Goal: Transaction & Acquisition: Purchase product/service

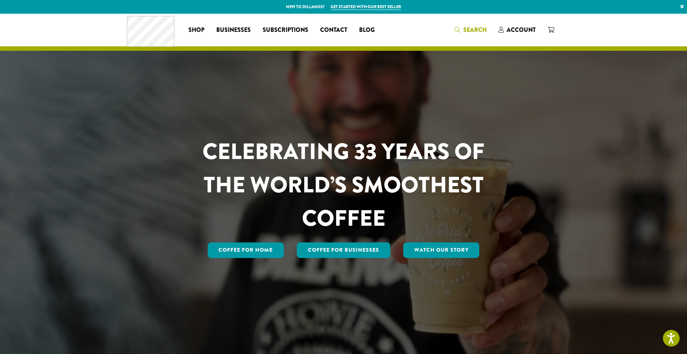
click at [470, 24] on link "Search" at bounding box center [471, 30] width 44 height 12
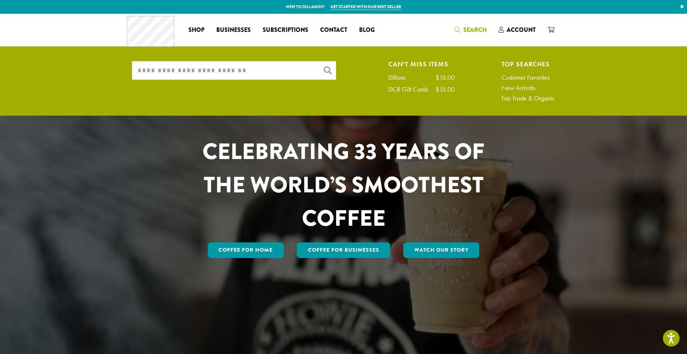
click at [190, 76] on input "What are you searching for?" at bounding box center [234, 70] width 204 height 19
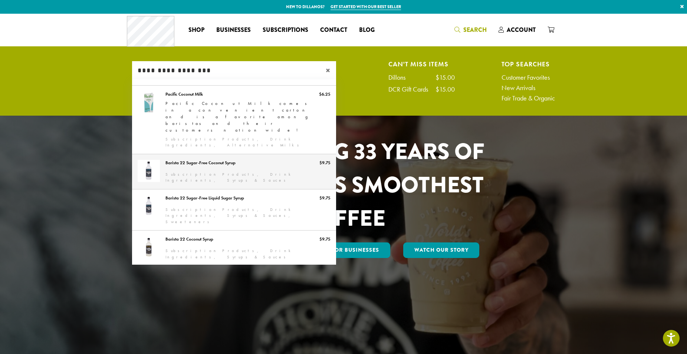
type input "**********"
click at [235, 154] on link "Barista 22 Sugar-Free Coconut Syrup" at bounding box center [234, 171] width 204 height 35
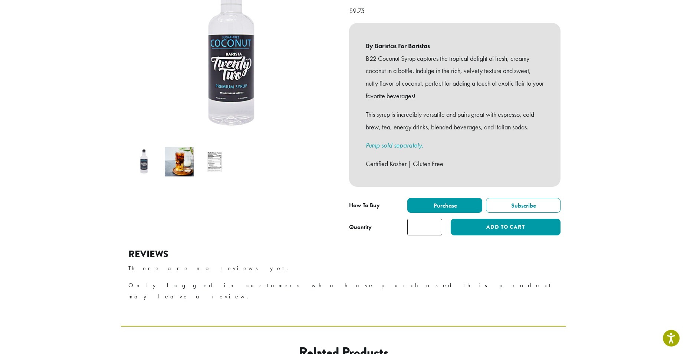
scroll to position [135, 0]
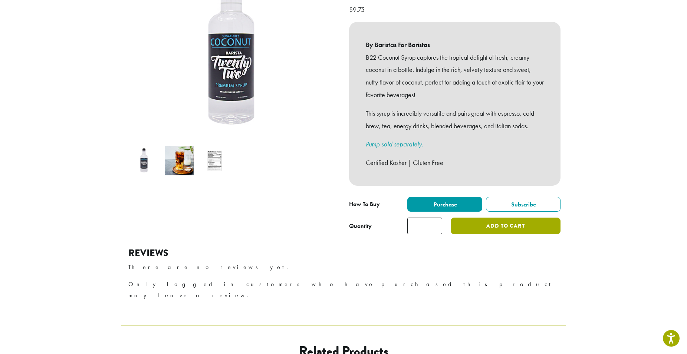
click at [470, 218] on button "Add to cart" at bounding box center [506, 226] width 110 height 17
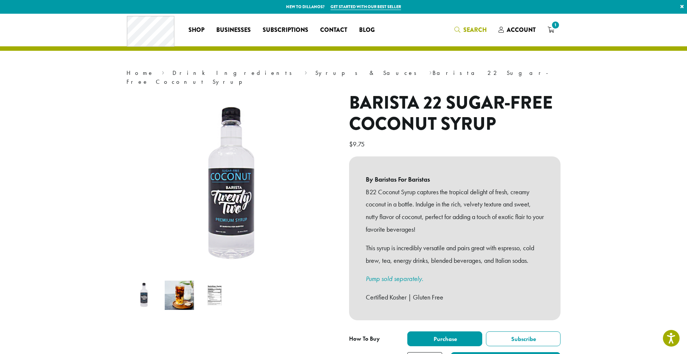
click at [472, 32] on span "Search" at bounding box center [474, 30] width 23 height 9
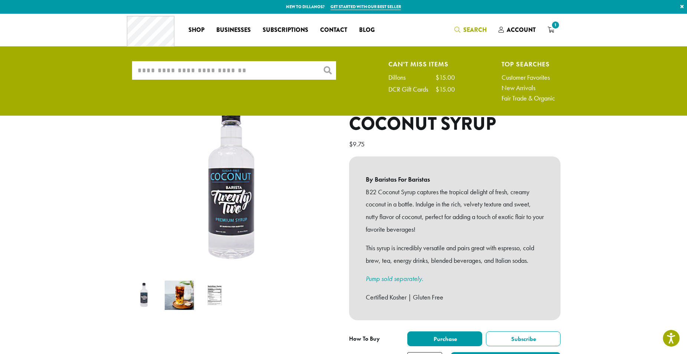
click at [208, 70] on input "What are you searching for?" at bounding box center [234, 70] width 204 height 19
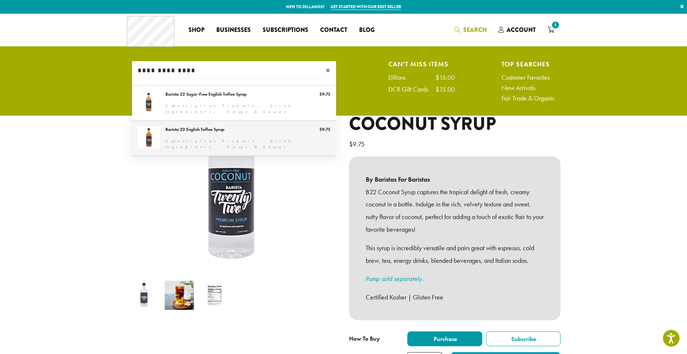
type input "**********"
click at [222, 131] on link "Barista 22 English Toffee Syrup" at bounding box center [234, 138] width 204 height 35
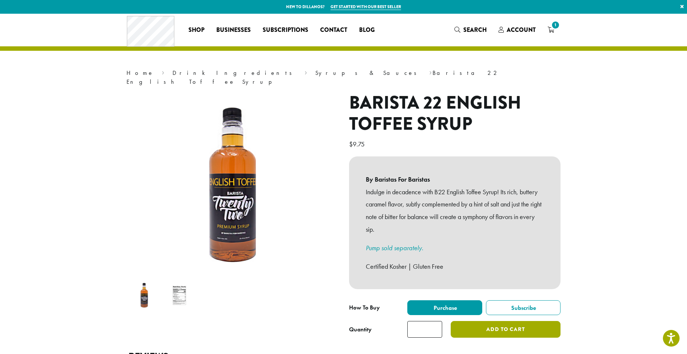
click at [520, 321] on button "Add to cart" at bounding box center [506, 329] width 110 height 17
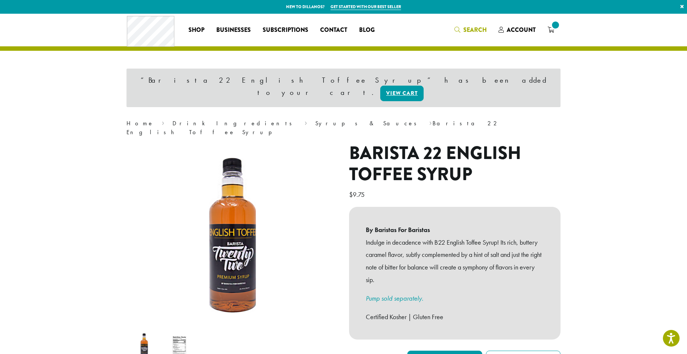
click at [469, 34] on span "Search" at bounding box center [474, 30] width 23 height 9
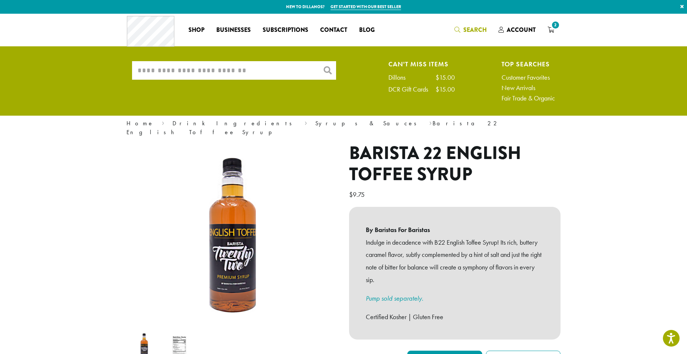
click at [281, 68] on input "What are you searching for?" at bounding box center [234, 70] width 204 height 19
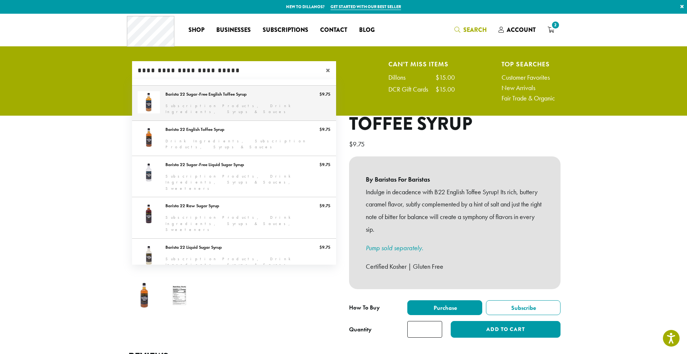
type input "**********"
click at [259, 98] on link "Barista 22 Sugar-Free English Toffee Syrup" at bounding box center [234, 103] width 204 height 35
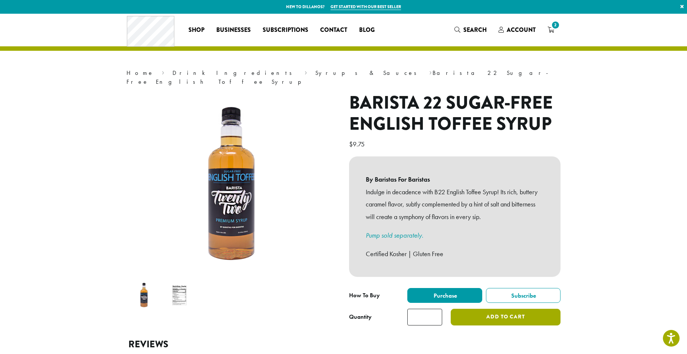
click at [519, 309] on button "Add to cart" at bounding box center [506, 317] width 110 height 17
click at [471, 23] on div "Coffee All Coffees Best Sellers Blends Single Origins Dillanos Limited Organic …" at bounding box center [343, 29] width 433 height 31
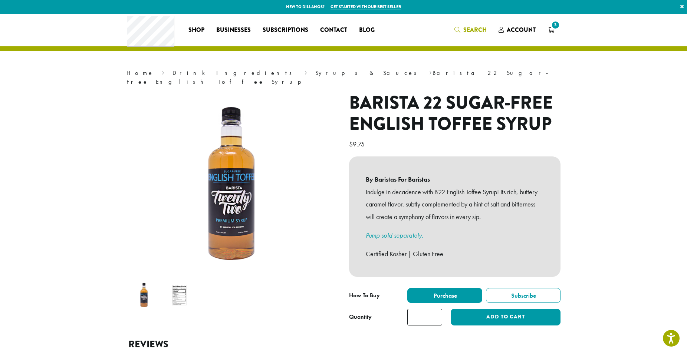
click at [469, 25] on link "Search" at bounding box center [471, 30] width 44 height 12
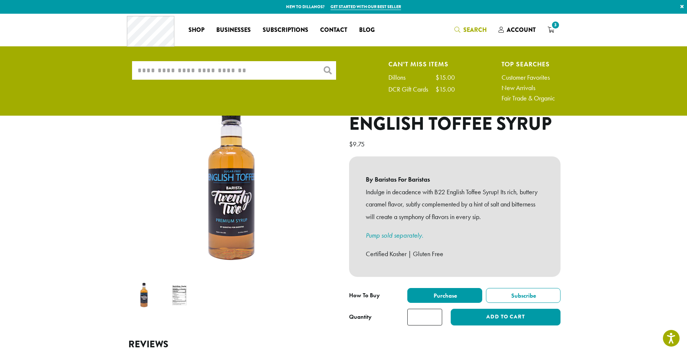
click at [265, 65] on input "What are you searching for?" at bounding box center [234, 70] width 204 height 19
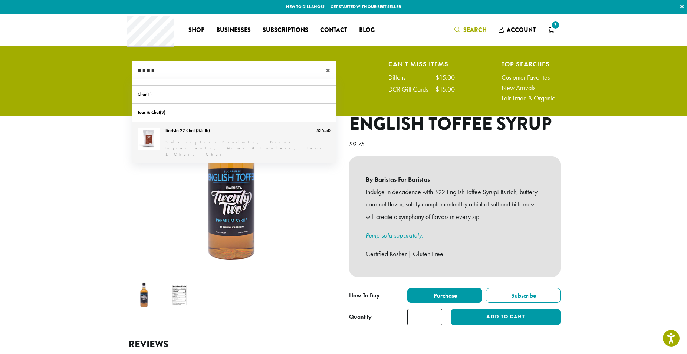
type input "****"
click at [246, 124] on link "Barista 22 Chai (3.5 lb)" at bounding box center [234, 142] width 204 height 41
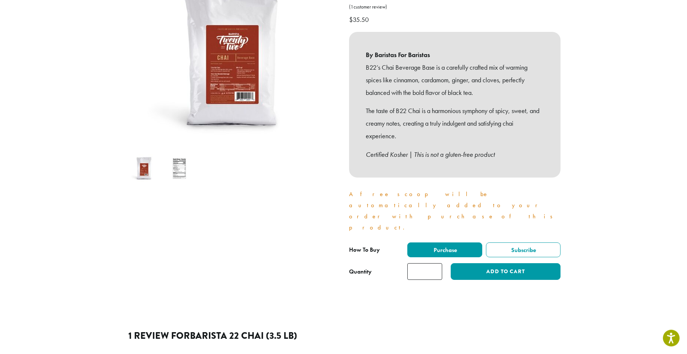
scroll to position [126, 0]
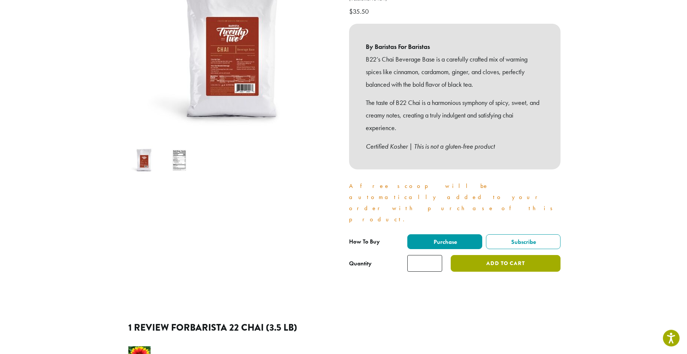
click at [502, 255] on button "Add to cart" at bounding box center [506, 263] width 110 height 17
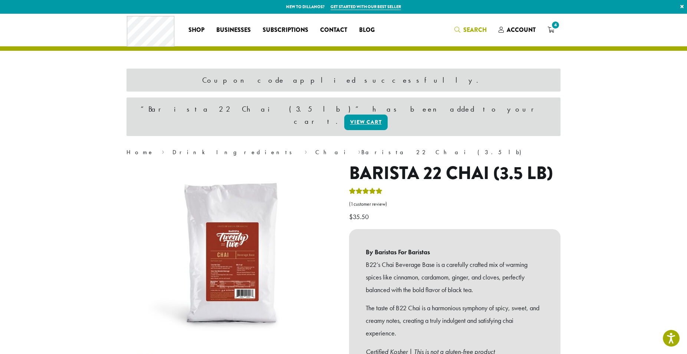
click at [463, 32] on span "Search" at bounding box center [471, 30] width 32 height 9
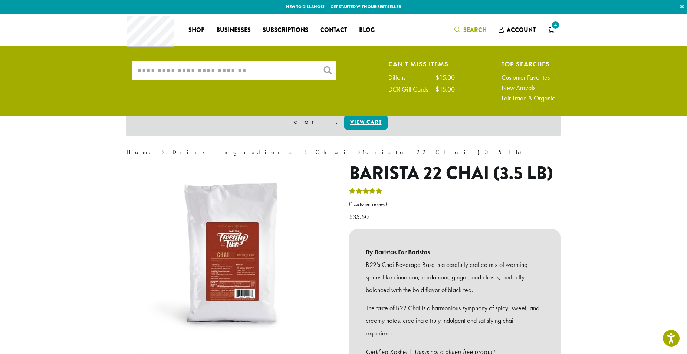
click at [209, 75] on input "What are you searching for?" at bounding box center [234, 70] width 204 height 19
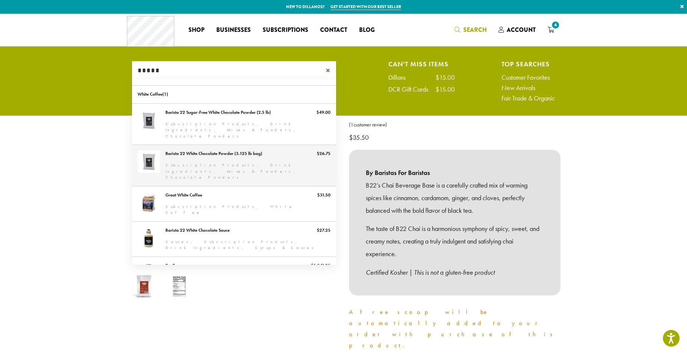
type input "*****"
click at [244, 148] on link "Barista 22 White Chocolate Powder (3.125 lb bag)" at bounding box center [234, 165] width 204 height 41
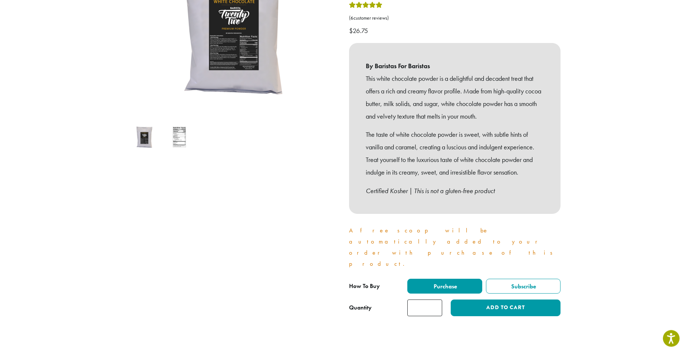
scroll to position [159, 0]
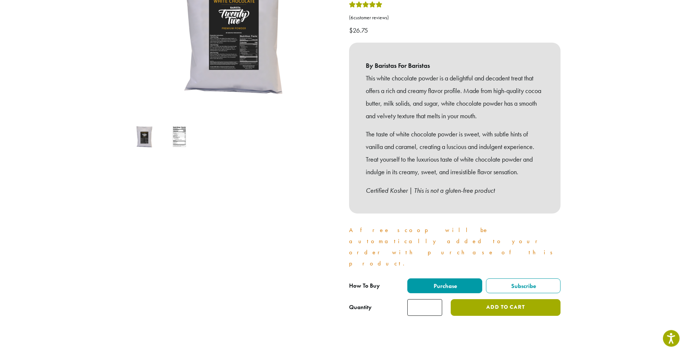
click at [505, 299] on button "Add to cart" at bounding box center [506, 307] width 110 height 17
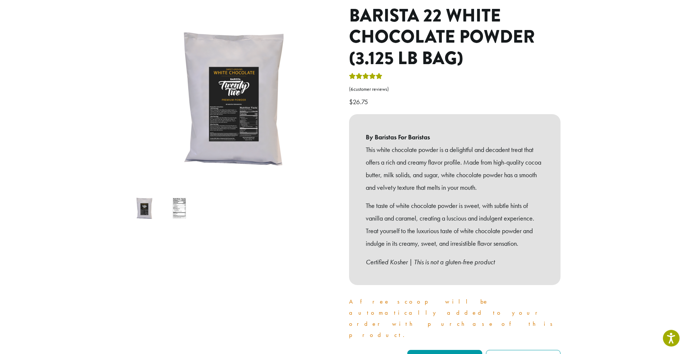
scroll to position [73, 0]
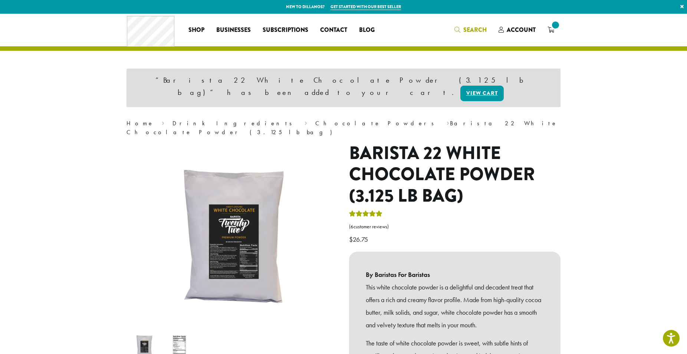
click at [473, 24] on link "Search" at bounding box center [471, 30] width 44 height 12
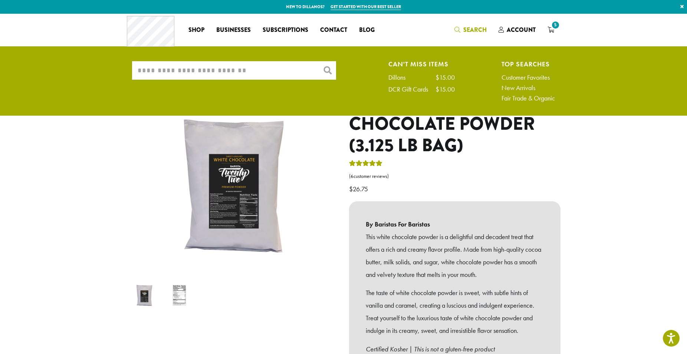
click at [203, 67] on input "What are you searching for?" at bounding box center [234, 70] width 204 height 19
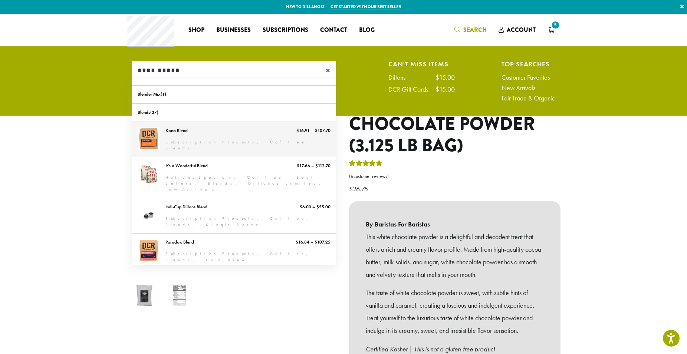
type input "**********"
click at [197, 137] on link "Kona Blend" at bounding box center [234, 139] width 204 height 35
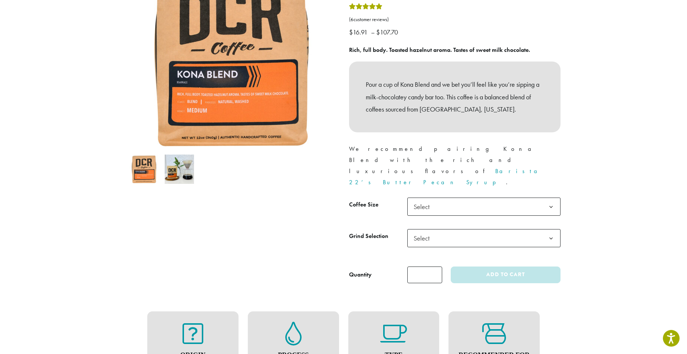
scroll to position [118, 0]
click at [491, 197] on span "Select" at bounding box center [483, 206] width 153 height 18
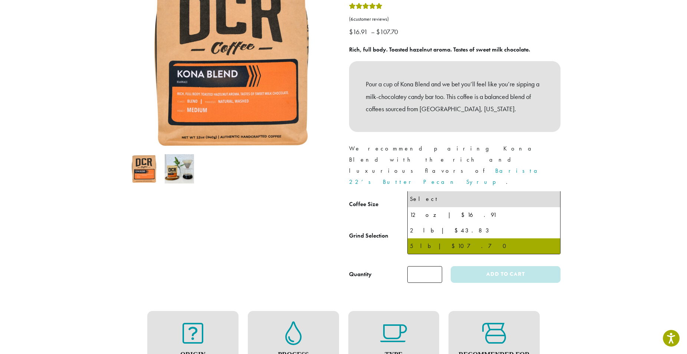
select select "**********"
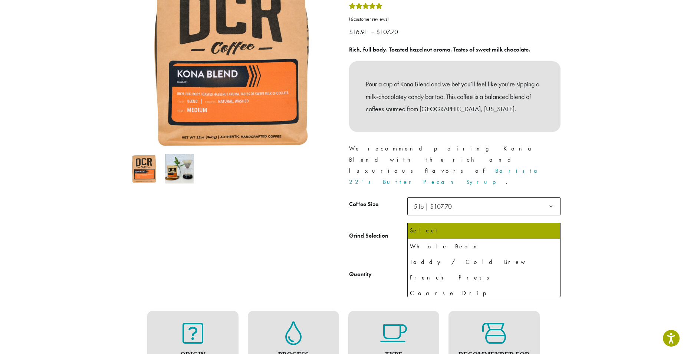
click at [468, 229] on span "Select" at bounding box center [483, 238] width 153 height 18
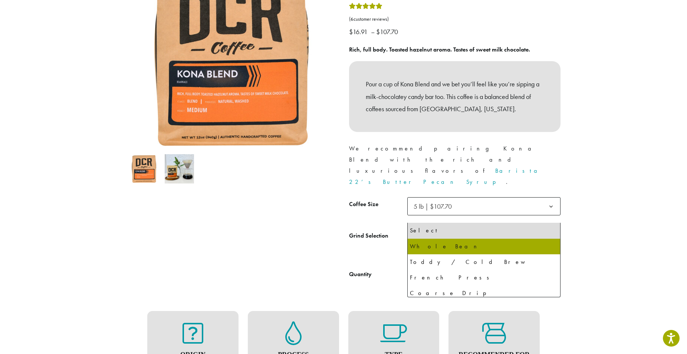
select select "**********"
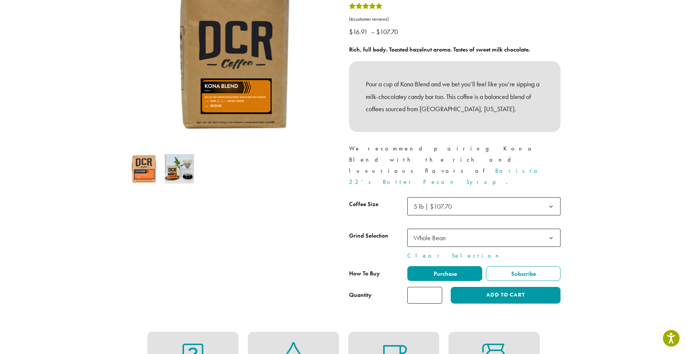
click at [428, 287] on input "*" at bounding box center [424, 295] width 35 height 17
type input "*"
click at [477, 287] on button "Add to cart" at bounding box center [506, 295] width 110 height 17
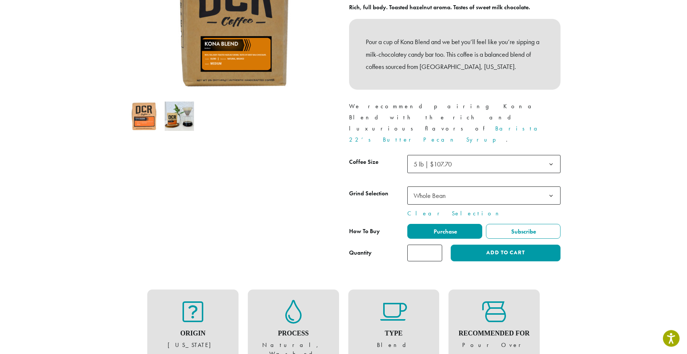
scroll to position [161, 0]
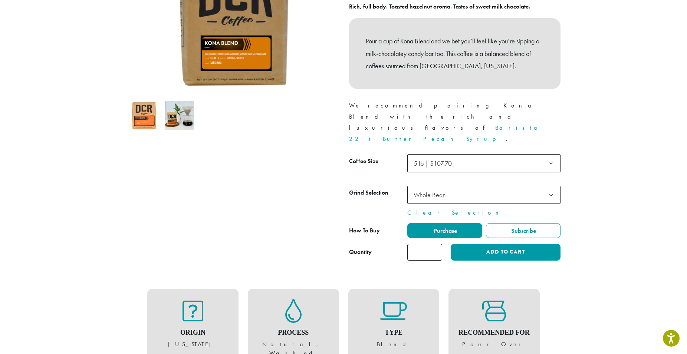
click at [427, 244] on input "*" at bounding box center [424, 252] width 35 height 17
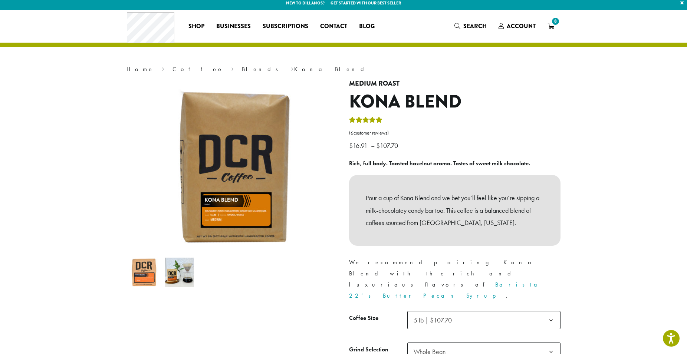
scroll to position [0, 0]
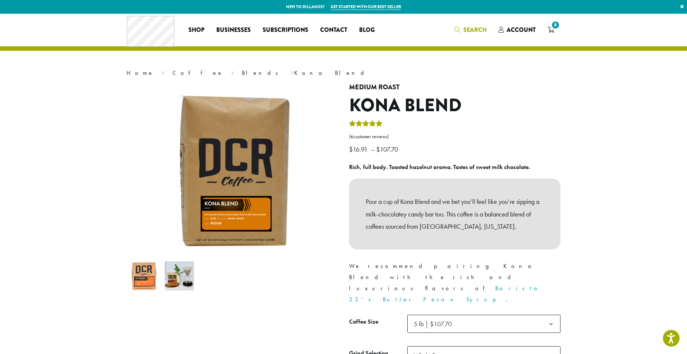
click at [480, 24] on link "Search" at bounding box center [471, 30] width 44 height 12
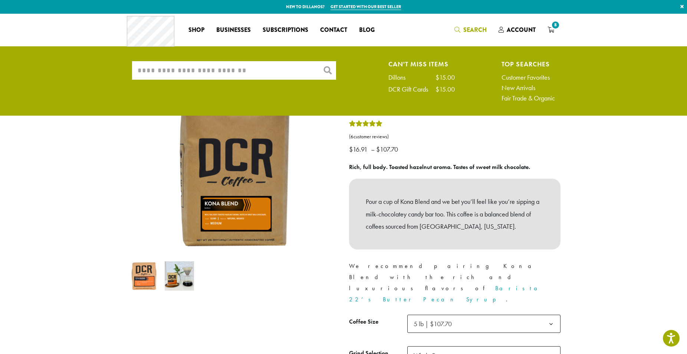
click at [233, 72] on input "What are you searching for?" at bounding box center [234, 70] width 204 height 19
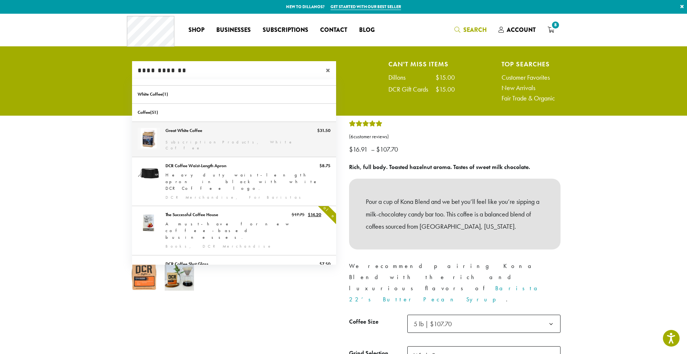
type input "**********"
click at [204, 130] on link "Great White Coffee" at bounding box center [234, 139] width 204 height 35
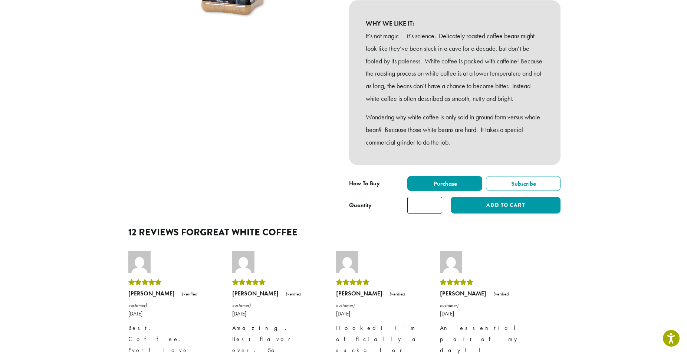
scroll to position [167, 0]
click at [425, 213] on input "*" at bounding box center [424, 205] width 35 height 17
type input "*"
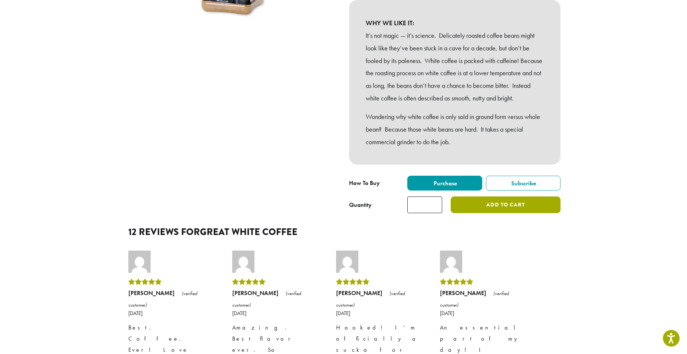
type input "*"
click at [489, 213] on button "Add to cart" at bounding box center [506, 205] width 110 height 17
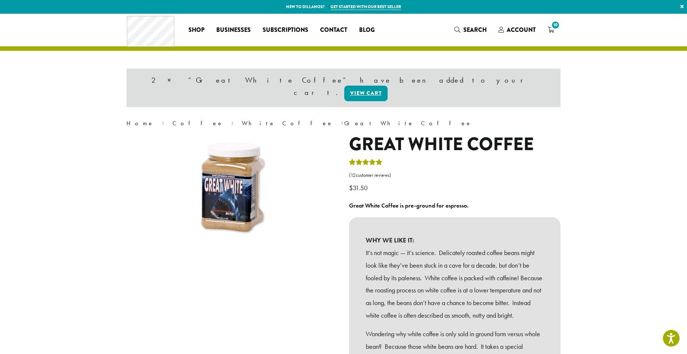
click at [548, 29] on icon "10" at bounding box center [551, 30] width 7 height 6
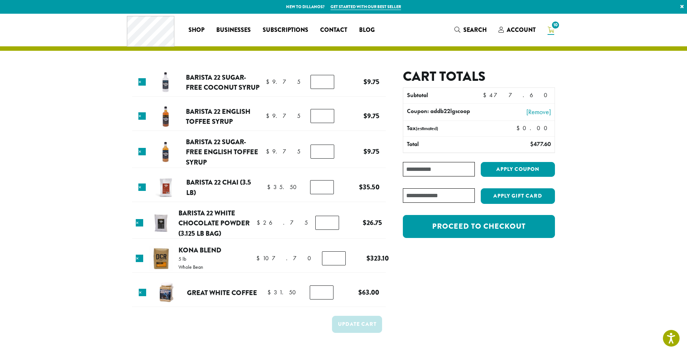
click at [322, 260] on input "*" at bounding box center [334, 259] width 24 height 14
type input "*"
click at [366, 325] on button "Update cart" at bounding box center [357, 324] width 50 height 17
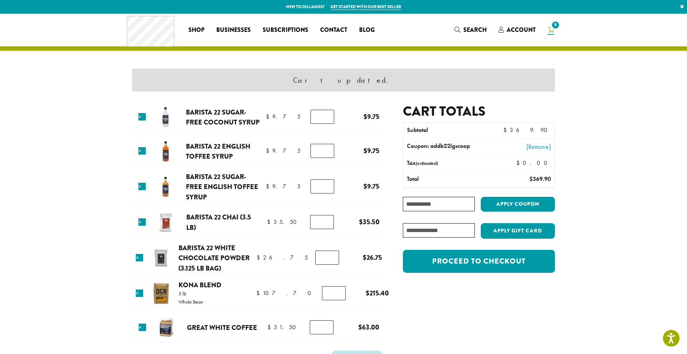
click at [406, 230] on input "text" at bounding box center [439, 230] width 72 height 14
click at [477, 23] on div "Coffee All Coffees Best Sellers Blends Single Origins Dillanos Limited Organic …" at bounding box center [343, 29] width 433 height 31
click at [476, 24] on link "Search" at bounding box center [471, 30] width 44 height 12
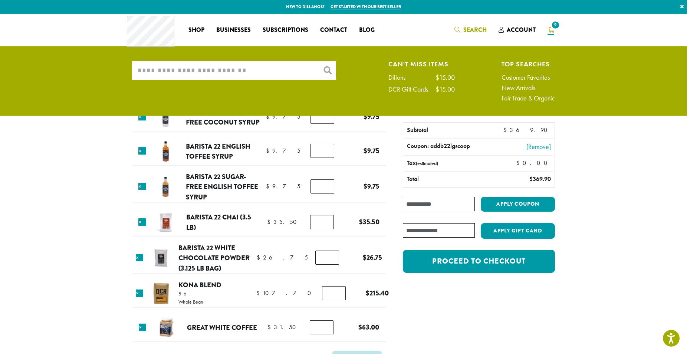
click at [238, 77] on input "What are you searching for?" at bounding box center [234, 70] width 204 height 19
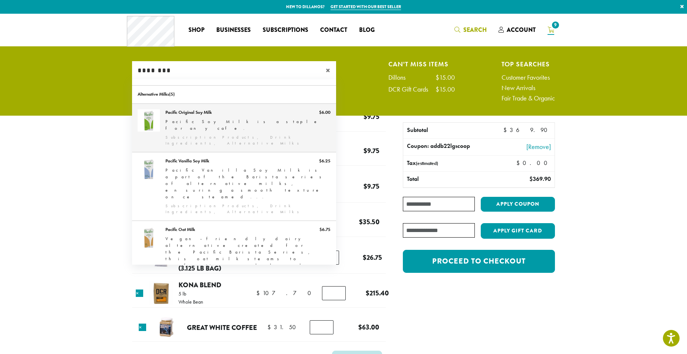
type input "********"
click at [237, 124] on link "Pacific Original Soy Milk" at bounding box center [234, 128] width 204 height 48
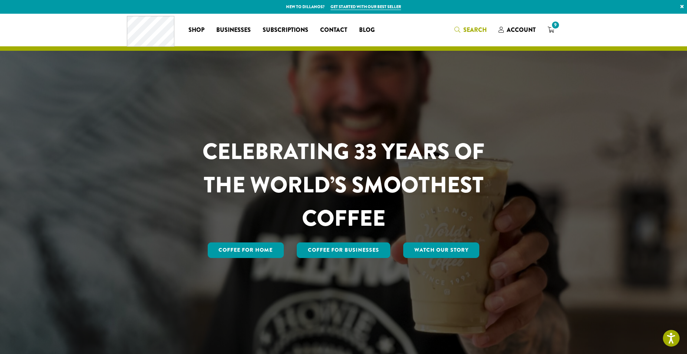
click at [472, 27] on span "Search" at bounding box center [474, 30] width 23 height 9
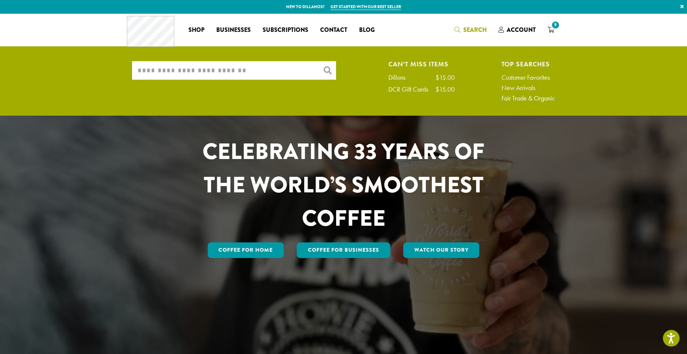
click at [247, 75] on input "What are you searching for?" at bounding box center [234, 70] width 204 height 19
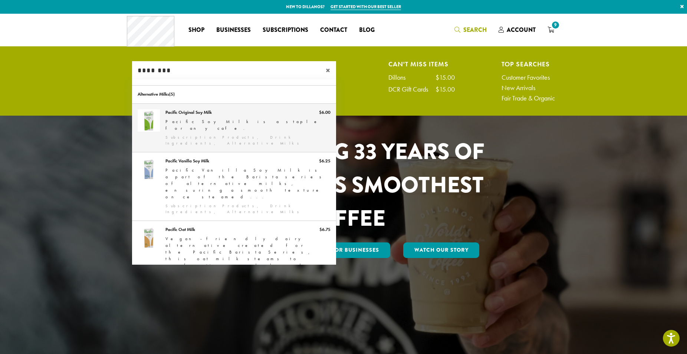
type input "********"
click at [247, 115] on link "Pacific Original Soy Milk" at bounding box center [234, 128] width 204 height 48
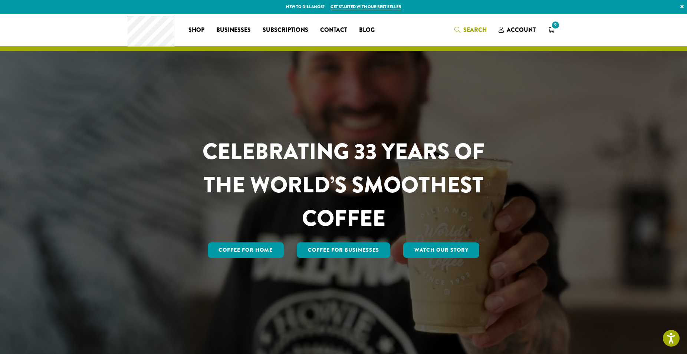
click at [457, 33] on span "Search" at bounding box center [471, 30] width 32 height 9
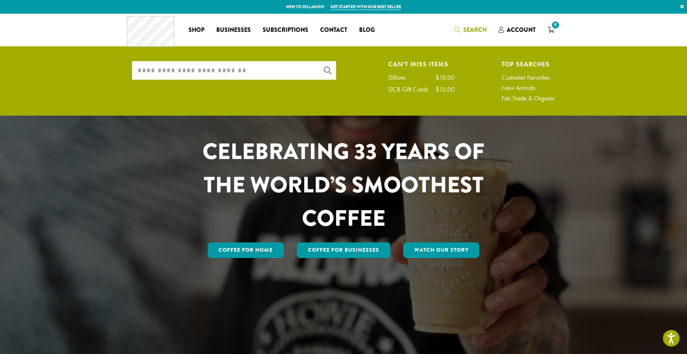
click at [234, 72] on input "What are you searching for?" at bounding box center [234, 70] width 204 height 19
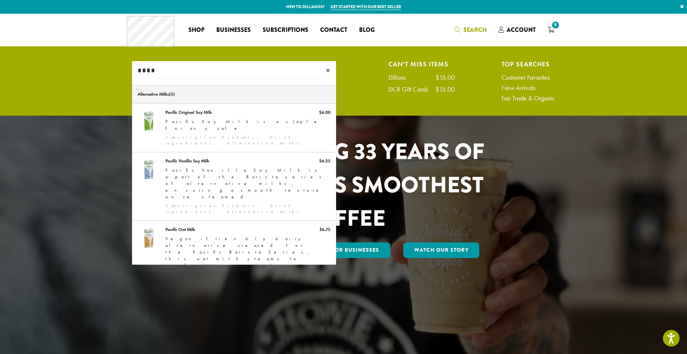
type input "****"
click at [245, 102] on link "Alternative Milks" at bounding box center [234, 95] width 204 height 18
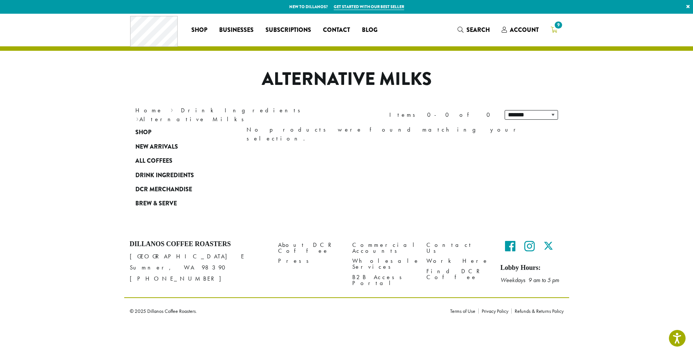
click at [560, 26] on span "9" at bounding box center [559, 25] width 10 height 10
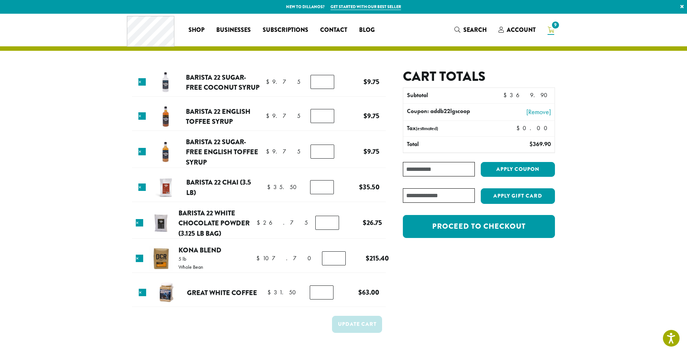
drag, startPoint x: 427, startPoint y: 180, endPoint x: 426, endPoint y: 185, distance: 4.8
click at [426, 185] on div "Cart totals Subtotal $ 369.90 Coupon: addb22lgscoop [Remove] Tax (estimated) $ …" at bounding box center [479, 157] width 152 height 177
drag, startPoint x: 414, startPoint y: 209, endPoint x: 421, endPoint y: 206, distance: 7.2
click at [421, 206] on div "Apply Gift Card" at bounding box center [479, 198] width 152 height 21
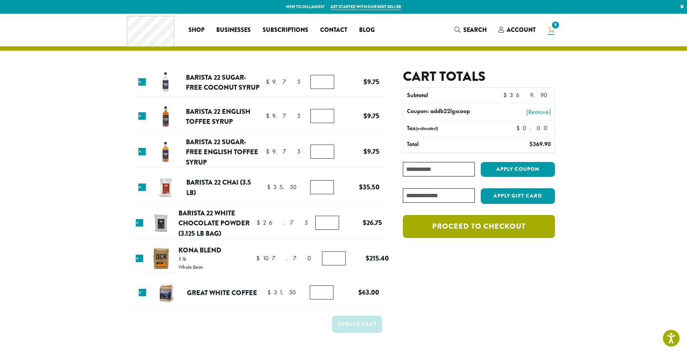
click at [500, 238] on link "Proceed to checkout" at bounding box center [479, 226] width 152 height 23
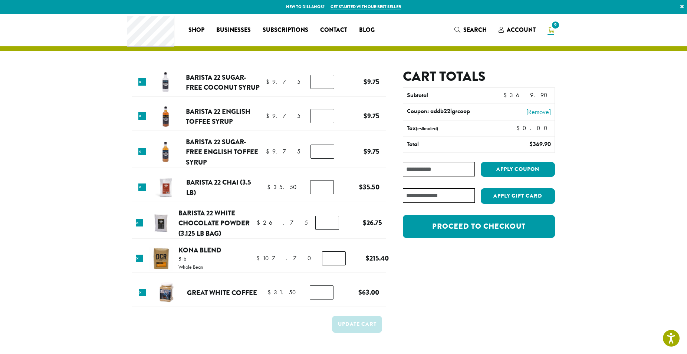
click at [503, 244] on div "Cart totals Subtotal $ 369.90 Coupon: addb22lgscoop [Remove] Tax (estimated) $ …" at bounding box center [479, 157] width 152 height 177
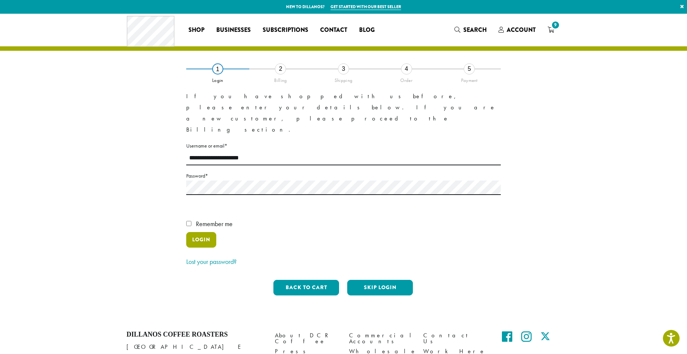
click at [211, 232] on button "Login" at bounding box center [201, 240] width 30 height 16
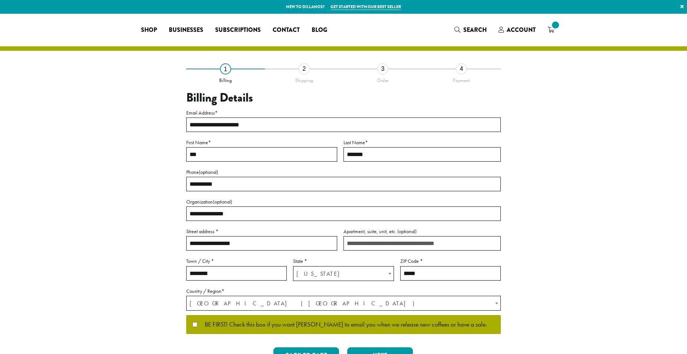
select select "**"
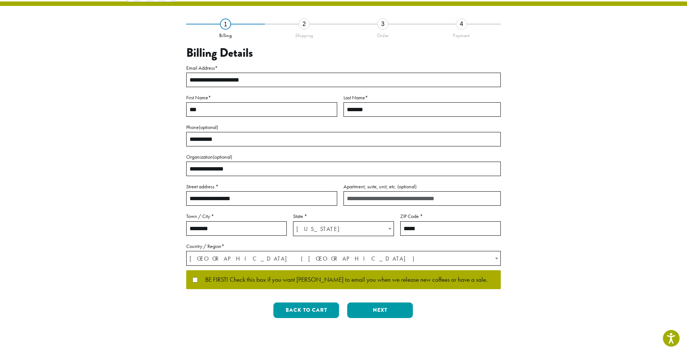
scroll to position [48, 0]
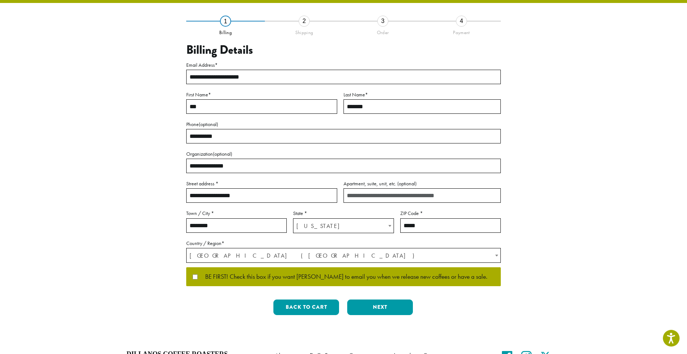
click at [256, 276] on span "BE FIRST! Check this box if you want Dillanos to email you when we release new …" at bounding box center [343, 277] width 290 height 7
click at [241, 274] on span "BE FIRST! Check this box if you want Dillanos to email you when we release new …" at bounding box center [343, 277] width 290 height 7
click at [371, 312] on button "Next" at bounding box center [380, 308] width 66 height 16
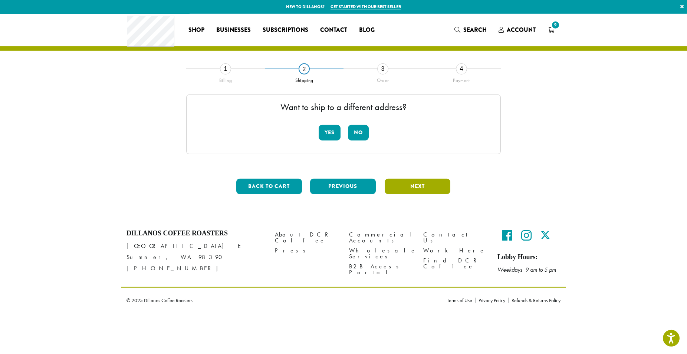
scroll to position [0, 0]
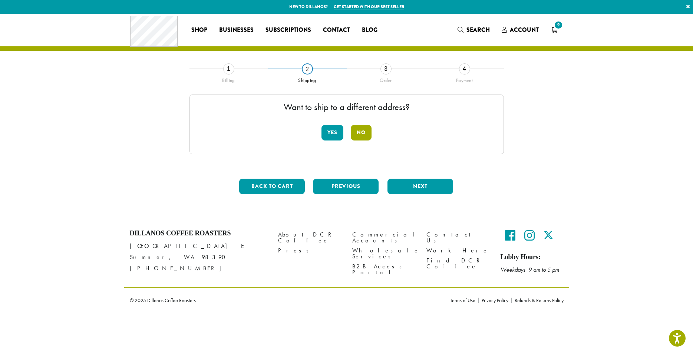
click at [366, 128] on button "No" at bounding box center [361, 133] width 21 height 16
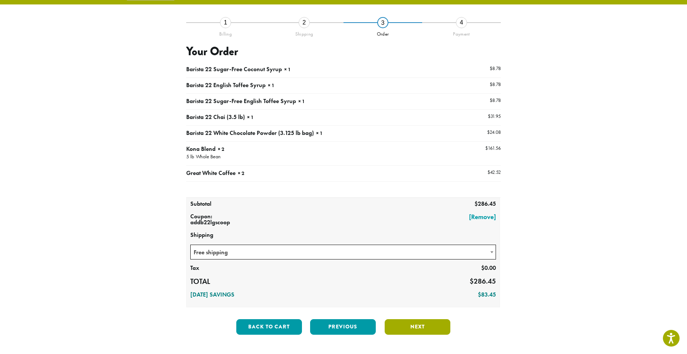
scroll to position [47, 0]
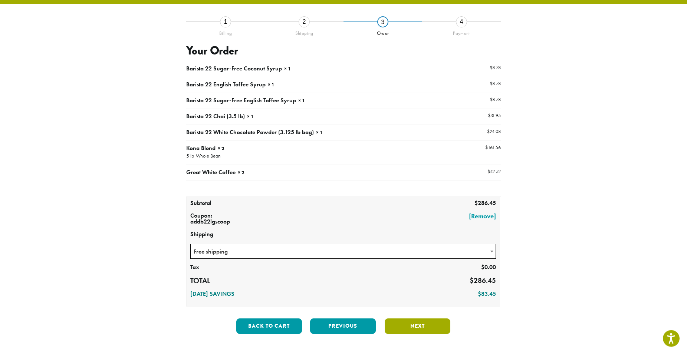
click at [445, 332] on button "Next" at bounding box center [418, 327] width 66 height 16
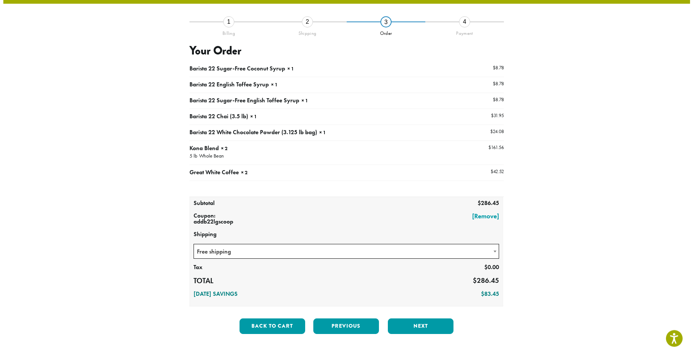
scroll to position [28, 0]
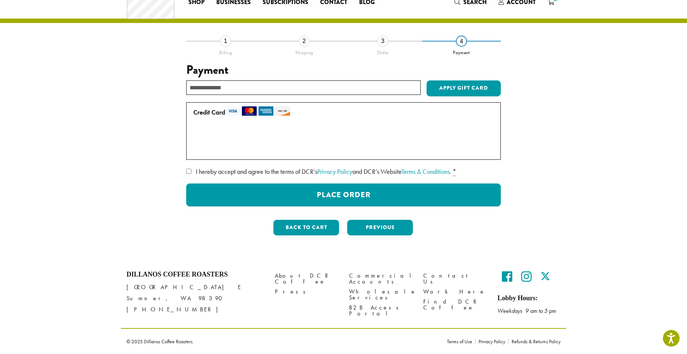
click at [294, 170] on span "I hereby accept and agree to the terms of DCR’s Privacy Policy and DCR’s Websit…" at bounding box center [323, 171] width 255 height 9
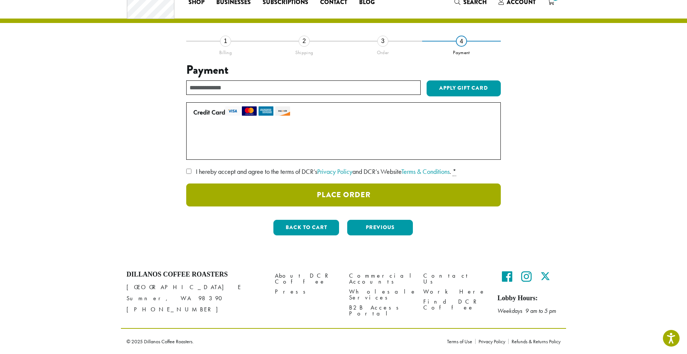
click at [292, 191] on button "Place Order" at bounding box center [343, 195] width 315 height 23
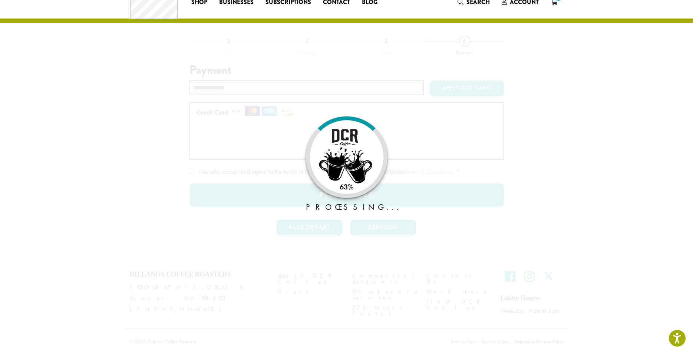
click at [291, 354] on div "63% Processing..." at bounding box center [346, 354] width 693 height 0
click at [291, 354] on div "84% Processing..." at bounding box center [346, 354] width 693 height 0
click at [291, 354] on div "100% Processing..." at bounding box center [346, 354] width 693 height 0
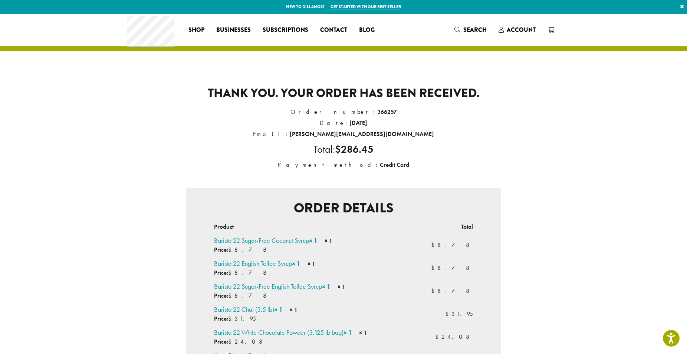
click at [292, 196] on section "Order details Product Total Barista 22 Sugar-Free Coconut Syrup × 1 × 1 Price: …" at bounding box center [343, 335] width 315 height 295
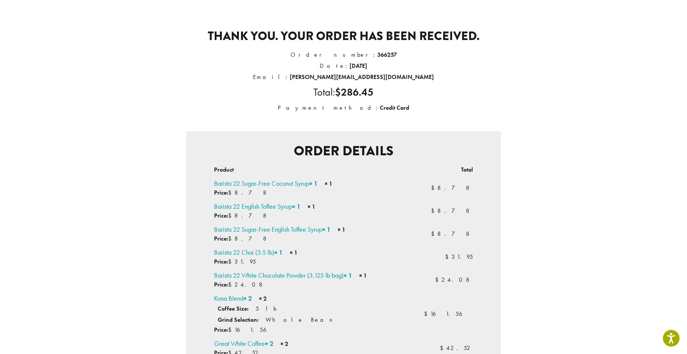
scroll to position [58, 0]
click at [292, 196] on div "Price: $ 8.78" at bounding box center [312, 192] width 196 height 9
drag, startPoint x: 292, startPoint y: 196, endPoint x: 276, endPoint y: 214, distance: 24.0
click at [276, 214] on tbody "Barista 22 Sugar-Free Coconut Syrup × 1 × 1 Price: $ 8.78 $ 8.78 Barista 22 Eng…" at bounding box center [343, 269] width 259 height 183
click at [276, 214] on div "Price: $ 8.78" at bounding box center [312, 215] width 196 height 9
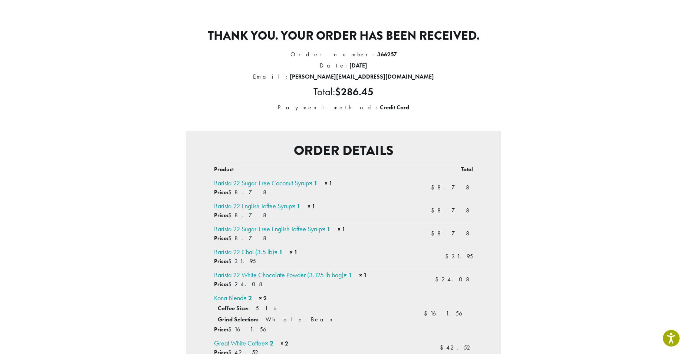
click at [275, 214] on div "Price: $ 8.78" at bounding box center [312, 215] width 196 height 9
click at [267, 214] on div "Price: $ 8.78" at bounding box center [312, 215] width 196 height 9
click at [265, 216] on div "Price: $ 8.78" at bounding box center [312, 215] width 196 height 9
click at [281, 217] on div "Price: $ 8.78" at bounding box center [312, 215] width 196 height 9
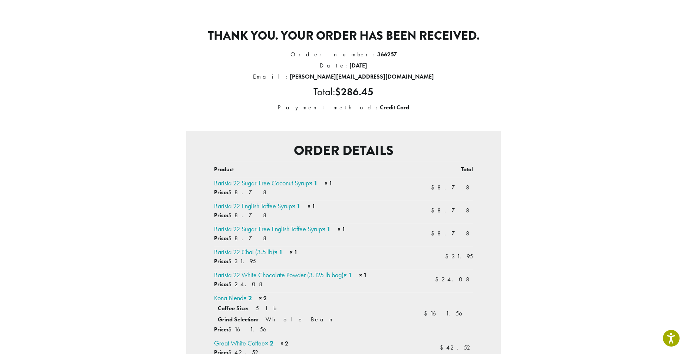
click at [281, 217] on div "Price: $ 8.78" at bounding box center [312, 215] width 196 height 9
click at [281, 218] on div "Price: $ 8.78" at bounding box center [312, 215] width 196 height 9
click at [279, 220] on td "Barista 22 English Toffee Syrup × 1 × 1 Price: $ 8.78" at bounding box center [312, 212] width 196 height 23
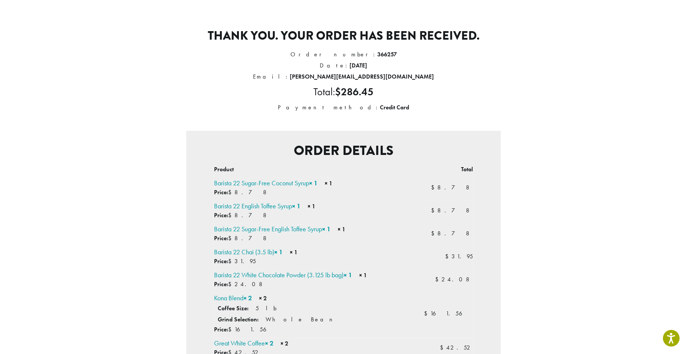
click at [279, 220] on td "Barista 22 English Toffee Syrup × 1 × 1 Price: $ 8.78" at bounding box center [312, 212] width 196 height 23
click at [279, 222] on td "Barista 22 English Toffee Syrup × 1 × 1 Price: $ 8.78" at bounding box center [312, 212] width 196 height 23
